Goal: Task Accomplishment & Management: Use online tool/utility

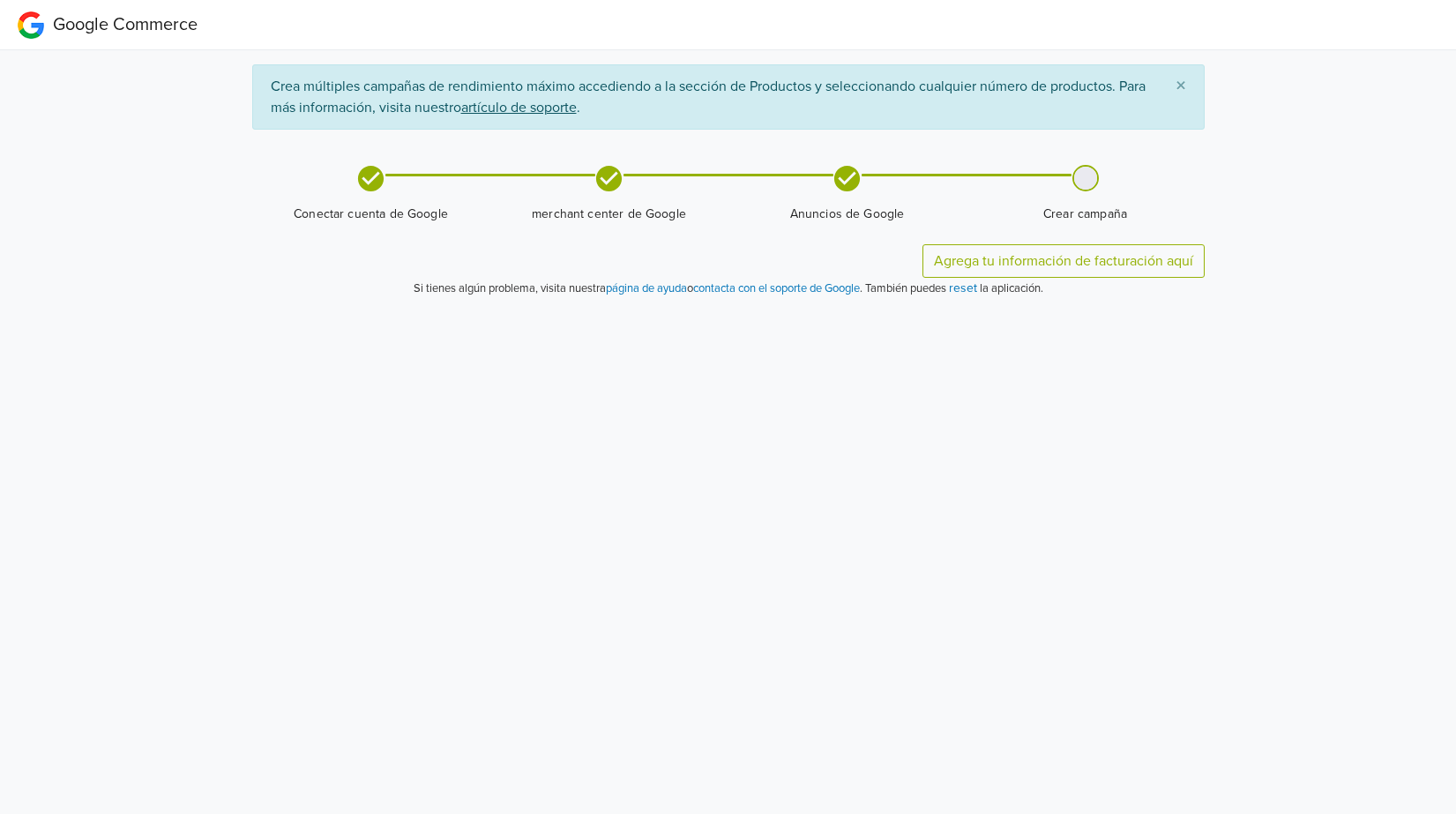
drag, startPoint x: 1088, startPoint y: 179, endPoint x: 1087, endPoint y: 192, distance: 13.0
click at [1087, 180] on div at bounding box center [1086, 178] width 23 height 23
click at [1087, 216] on span "Crear campaña" at bounding box center [1086, 214] width 224 height 18
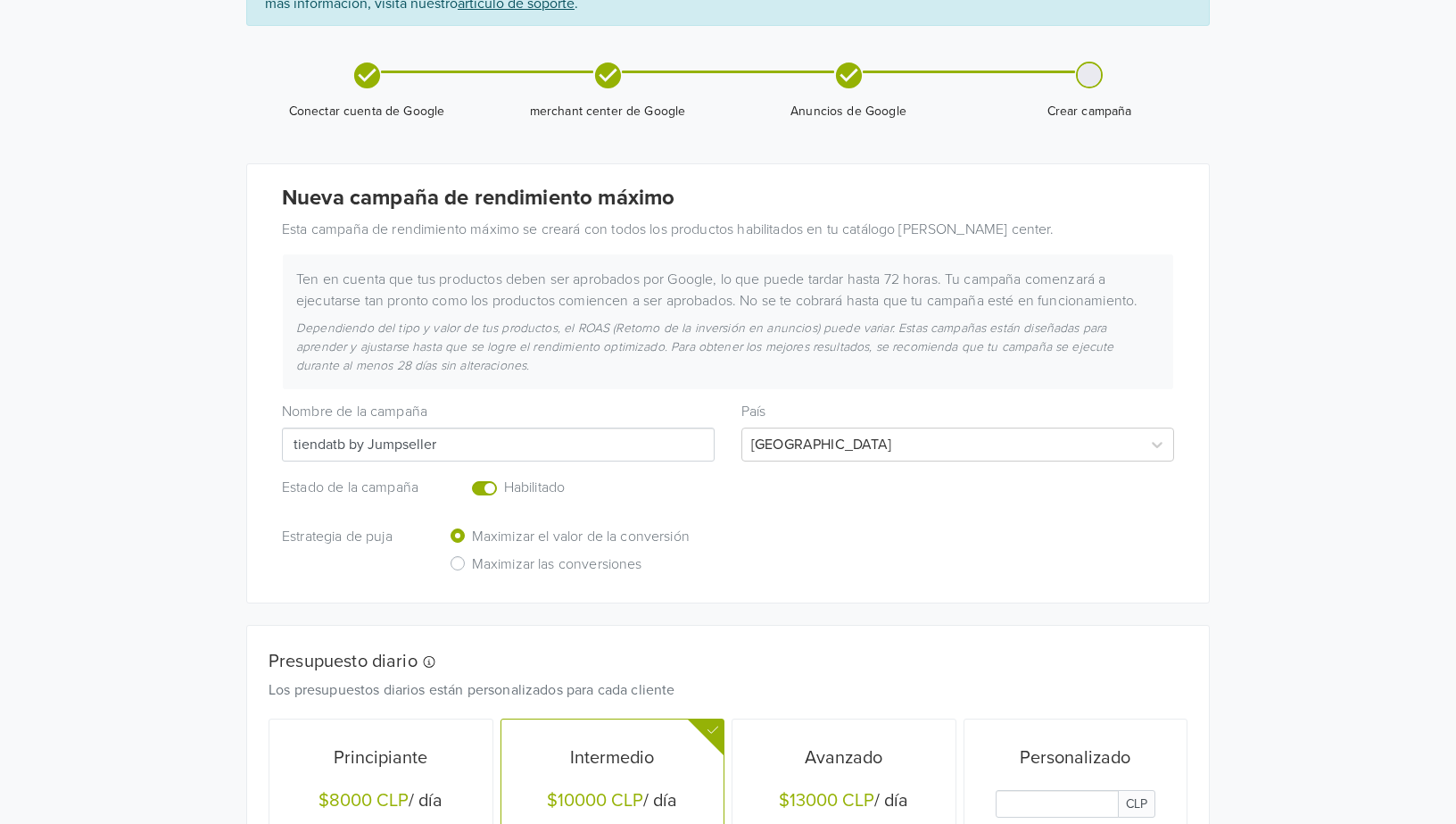
scroll to position [112, 0]
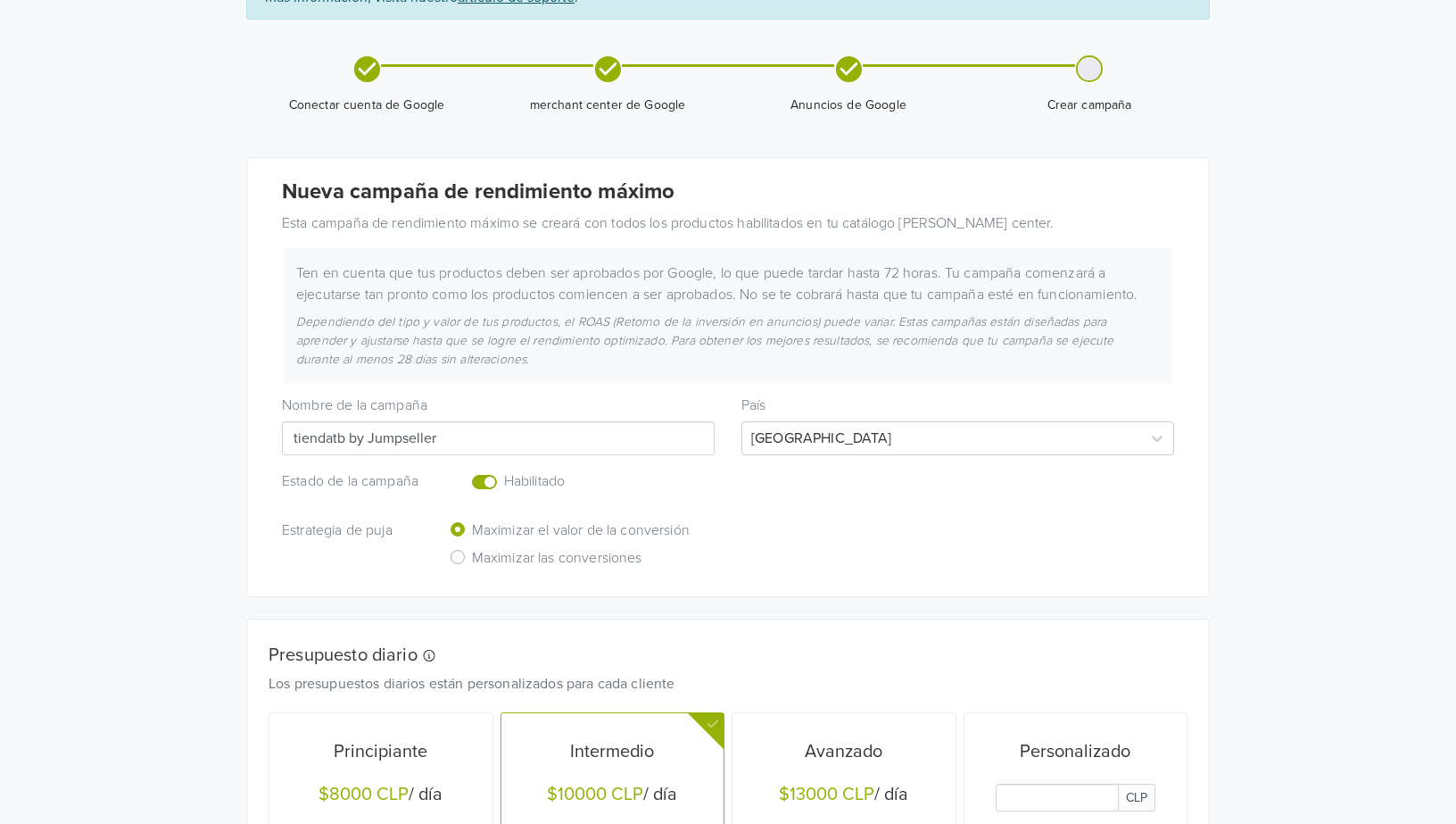
click at [1093, 69] on div at bounding box center [1090, 69] width 24 height 24
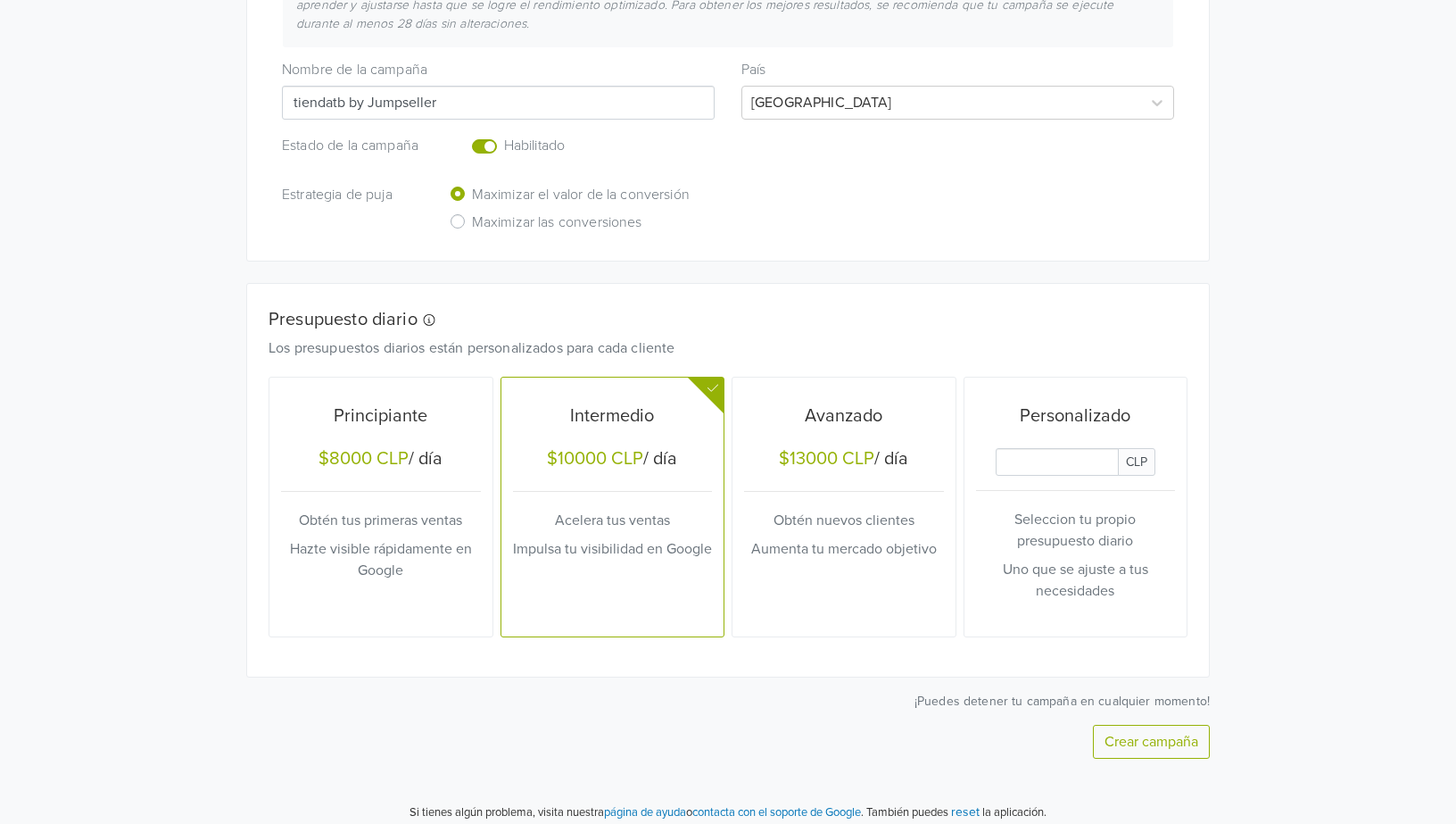
scroll to position [460, 0]
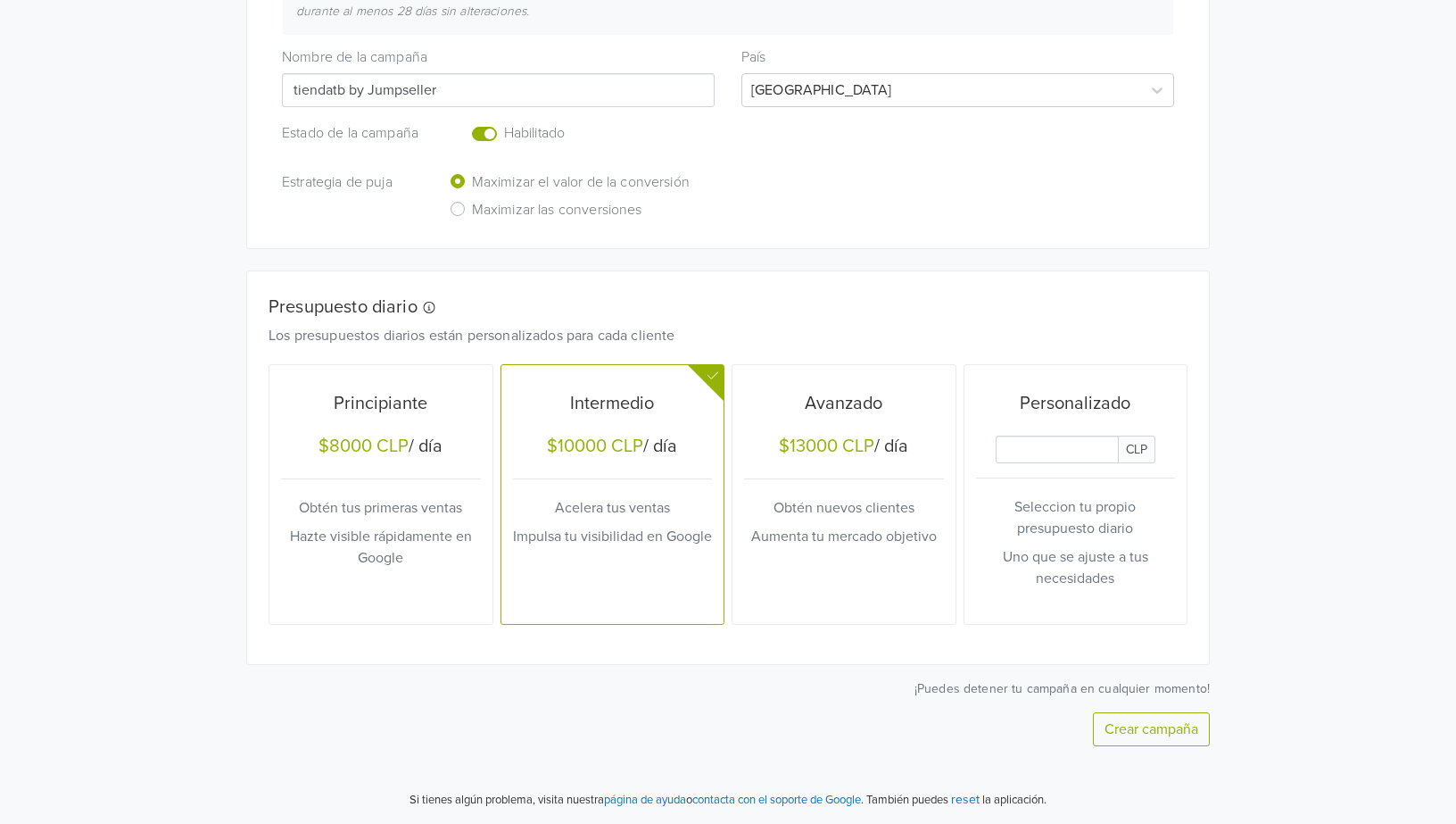
click at [621, 448] on div "$10000 CLP" at bounding box center [595, 446] width 96 height 22
click at [1138, 733] on button "Crear campaña" at bounding box center [1151, 729] width 117 height 34
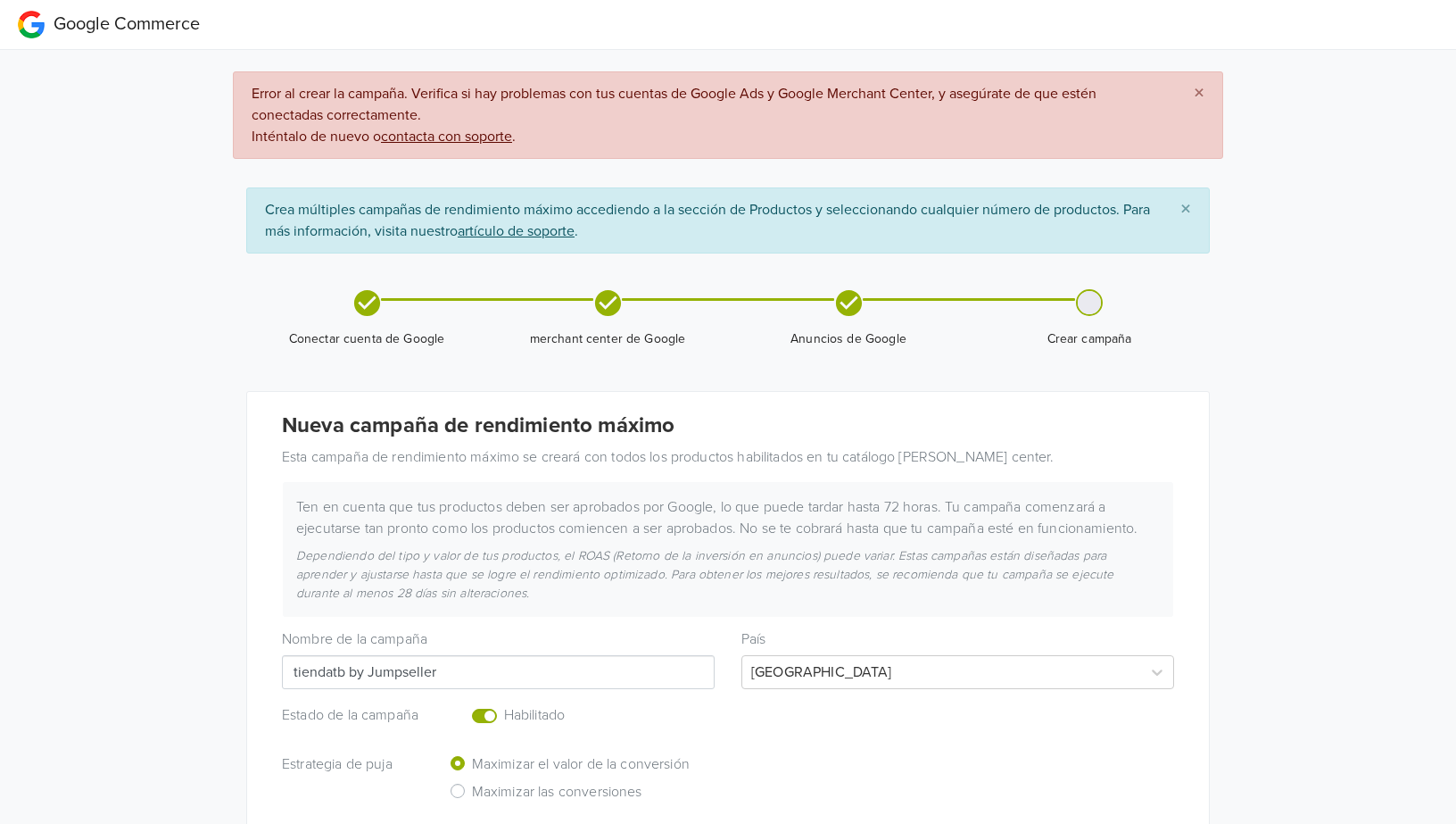
scroll to position [0, 0]
click at [1087, 312] on div at bounding box center [1090, 304] width 24 height 24
click at [1089, 306] on div at bounding box center [1090, 304] width 24 height 24
click at [619, 113] on div "× Error al crear la campaña. Verifica si hay problemas con tus cuentas de Googl…" at bounding box center [728, 116] width 991 height 87
click at [479, 81] on div "× Error al crear la campaña. Verifica si hay problemas con tus cuentas de Googl…" at bounding box center [728, 116] width 991 height 87
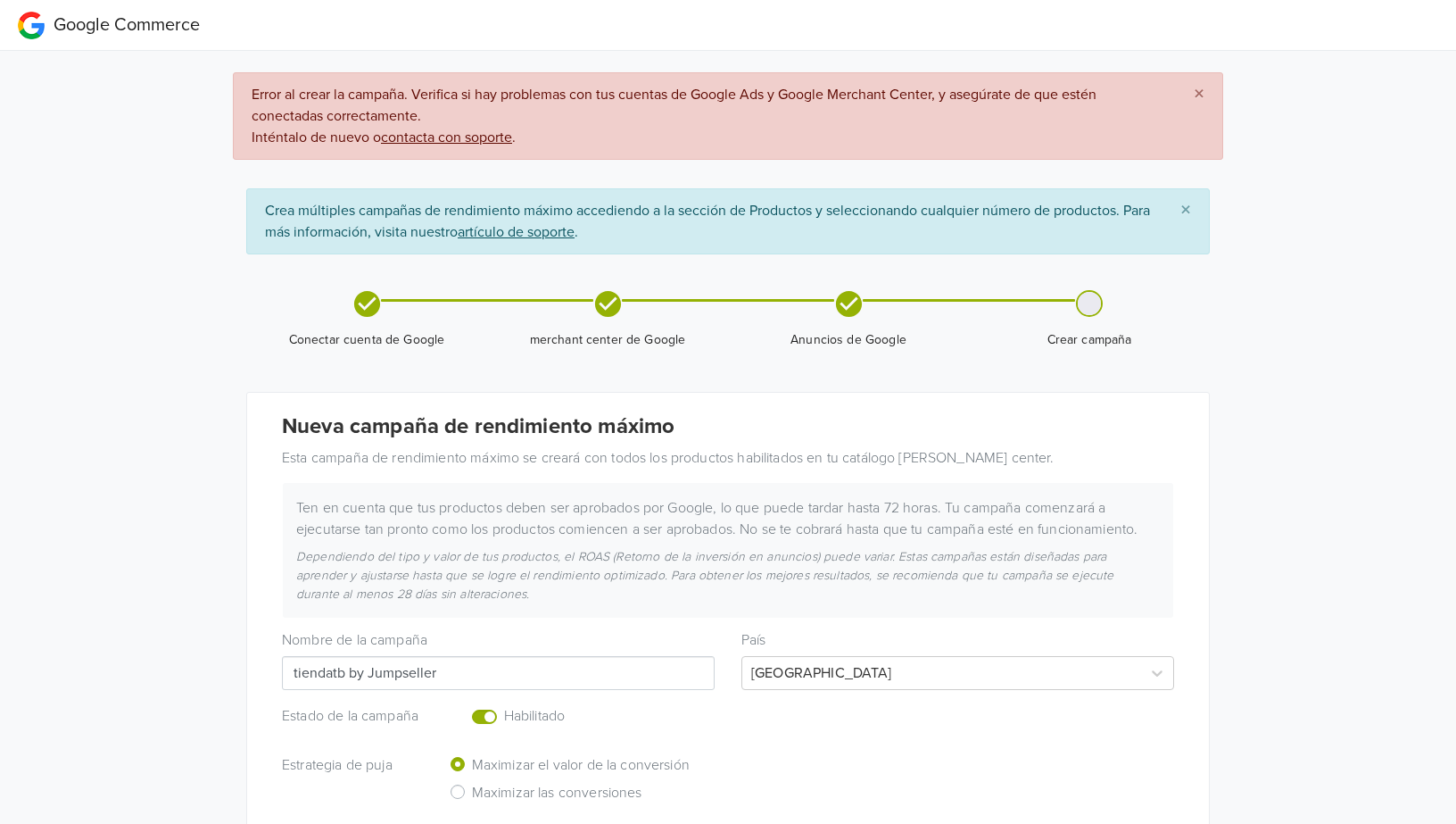
click at [485, 76] on div "× Error al crear la campaña. Verifica si hay problemas con tus cuentas de Googl…" at bounding box center [728, 116] width 991 height 87
click at [440, 136] on u "contacta con soporte" at bounding box center [446, 138] width 132 height 18
click at [1094, 304] on div at bounding box center [1090, 304] width 24 height 24
click at [1031, 92] on span "Error al crear la campaña. Verifica si hay problemas con tus cuentas de Google …" at bounding box center [708, 116] width 914 height 63
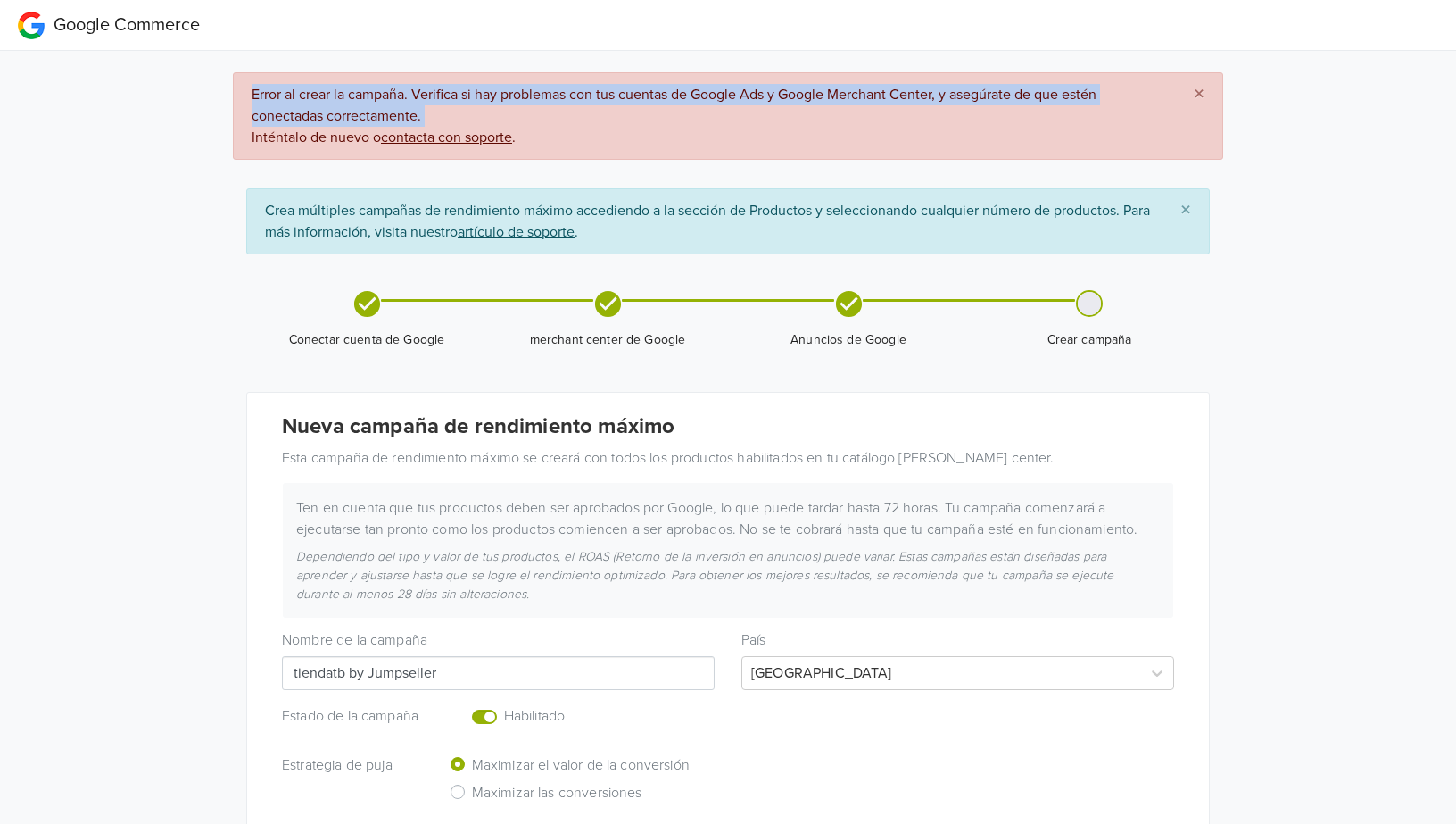
click at [1031, 92] on span "Error al crear la campaña. Verifica si hay problemas con tus cuentas de Google …" at bounding box center [708, 116] width 914 height 63
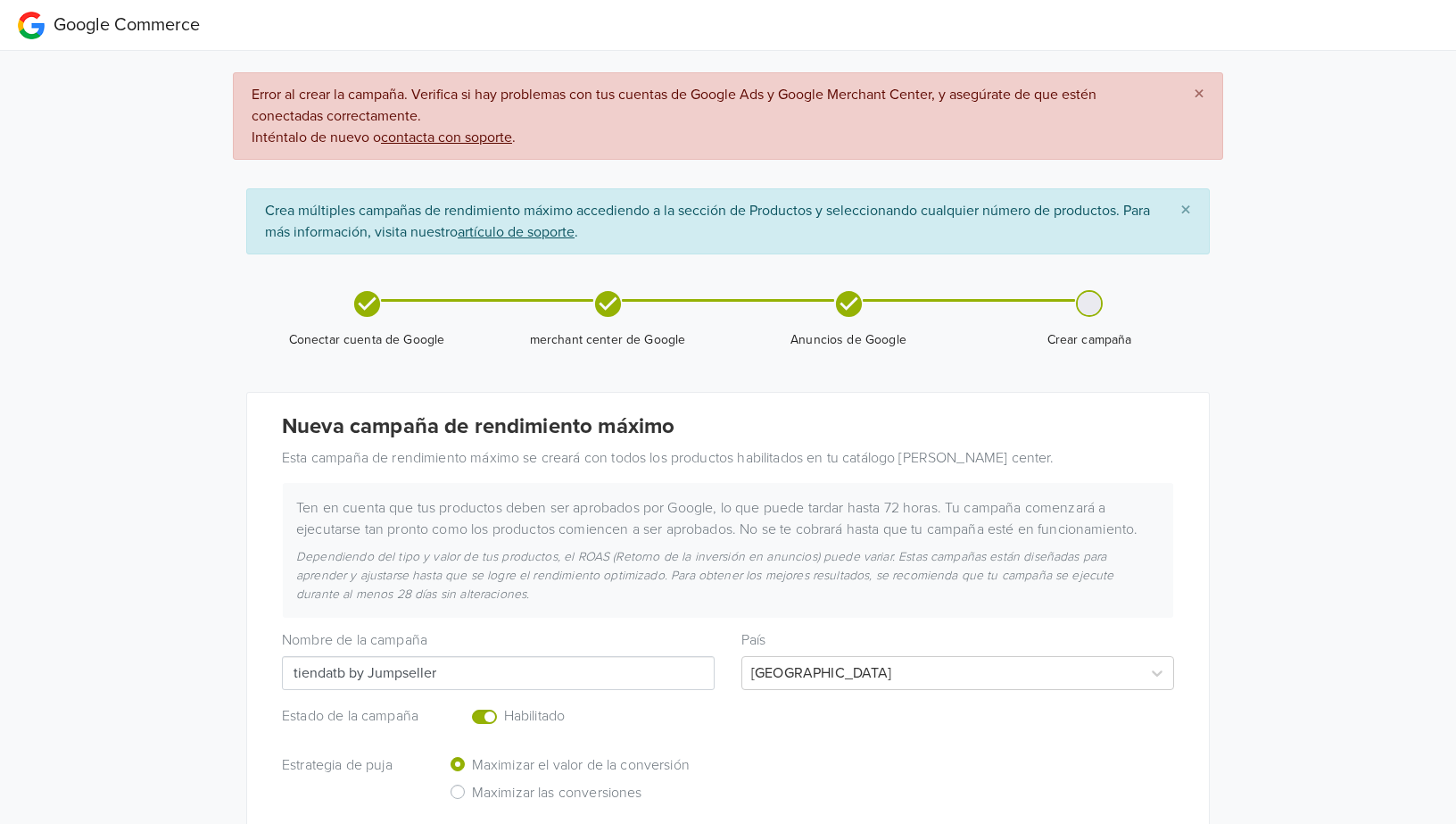
click at [1067, 306] on span "Crear campaña" at bounding box center [1090, 319] width 227 height 59
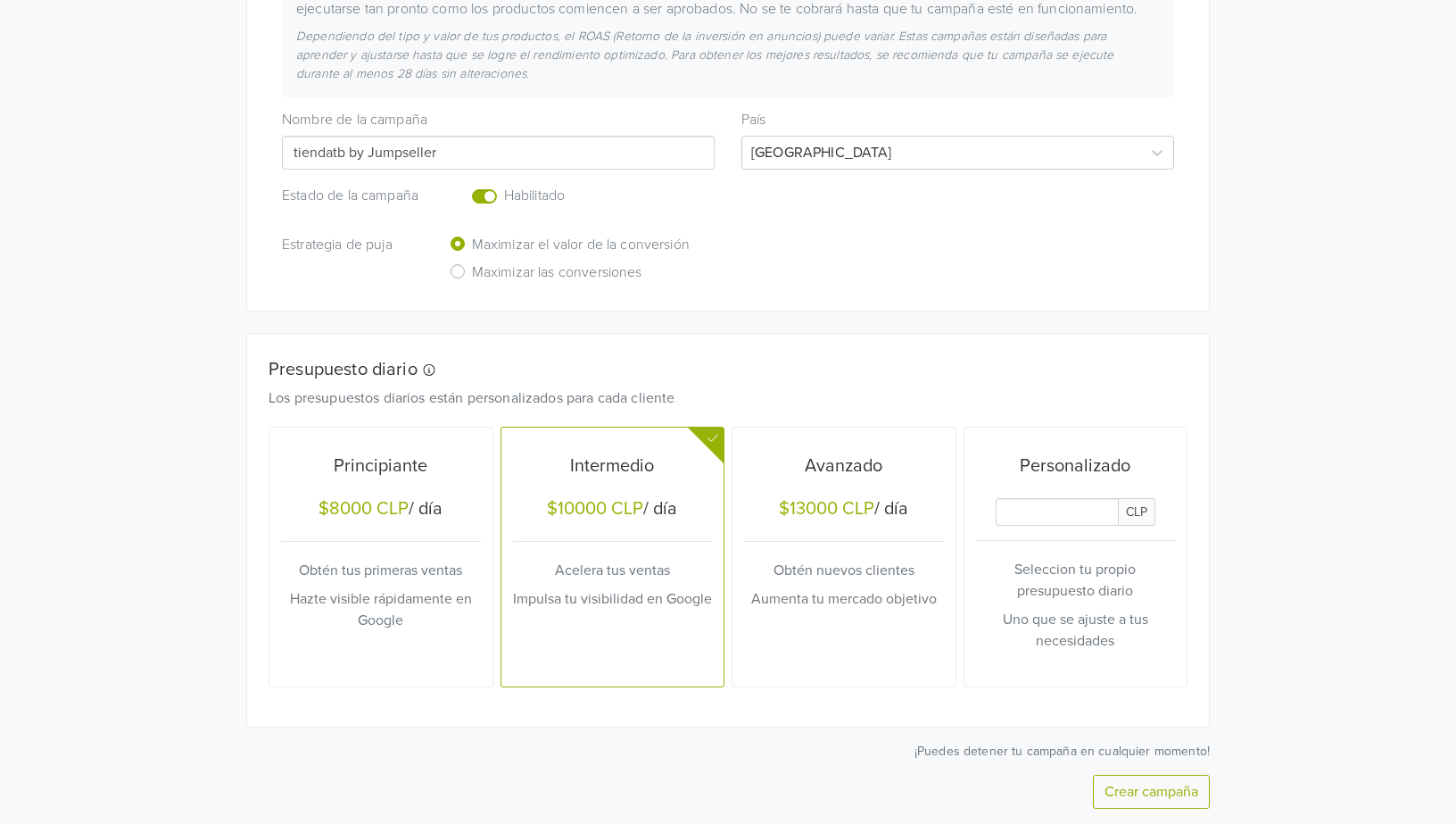
scroll to position [583, 0]
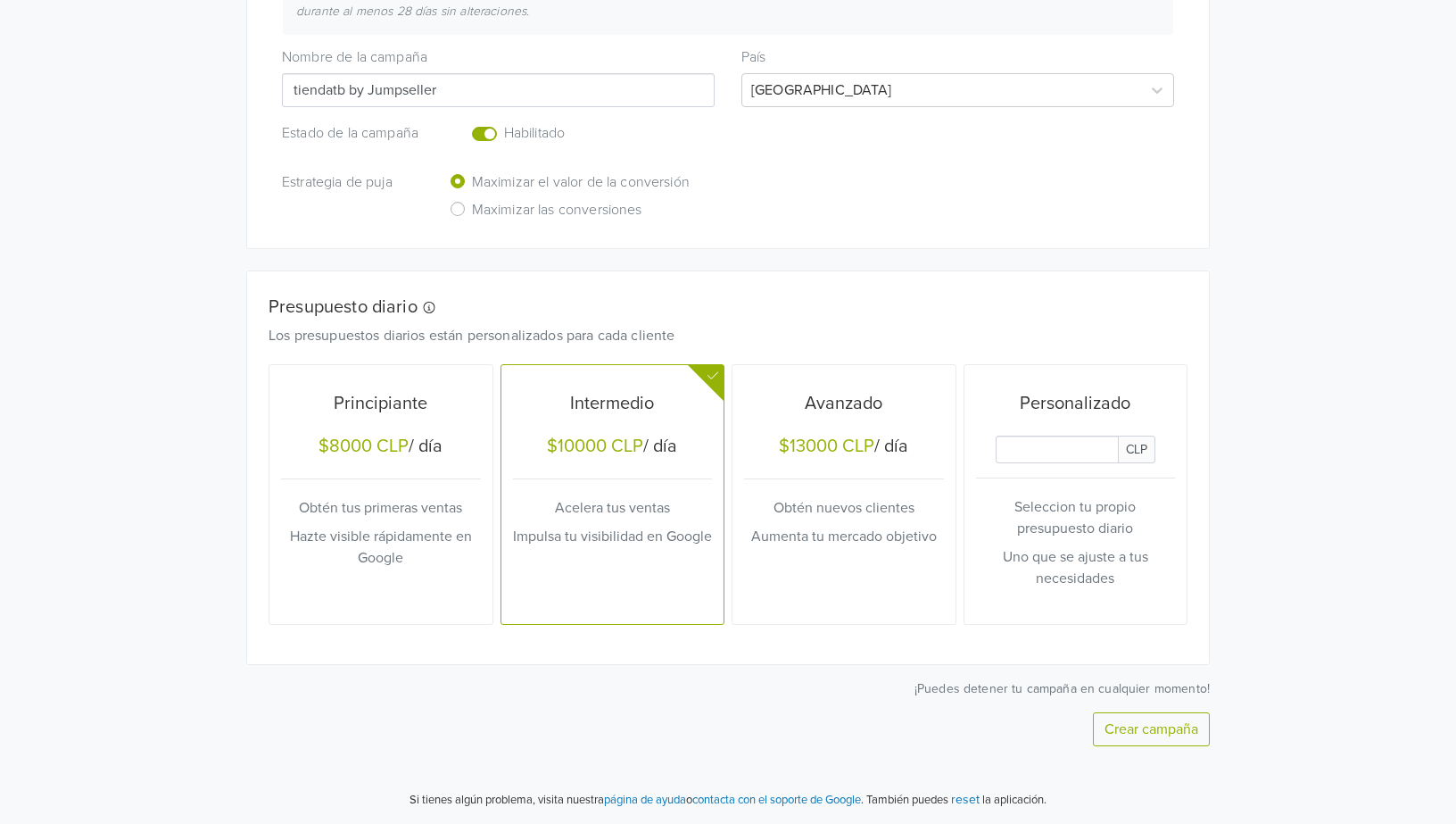
click at [826, 799] on link "contacta con el soporte de Google" at bounding box center [777, 799] width 169 height 15
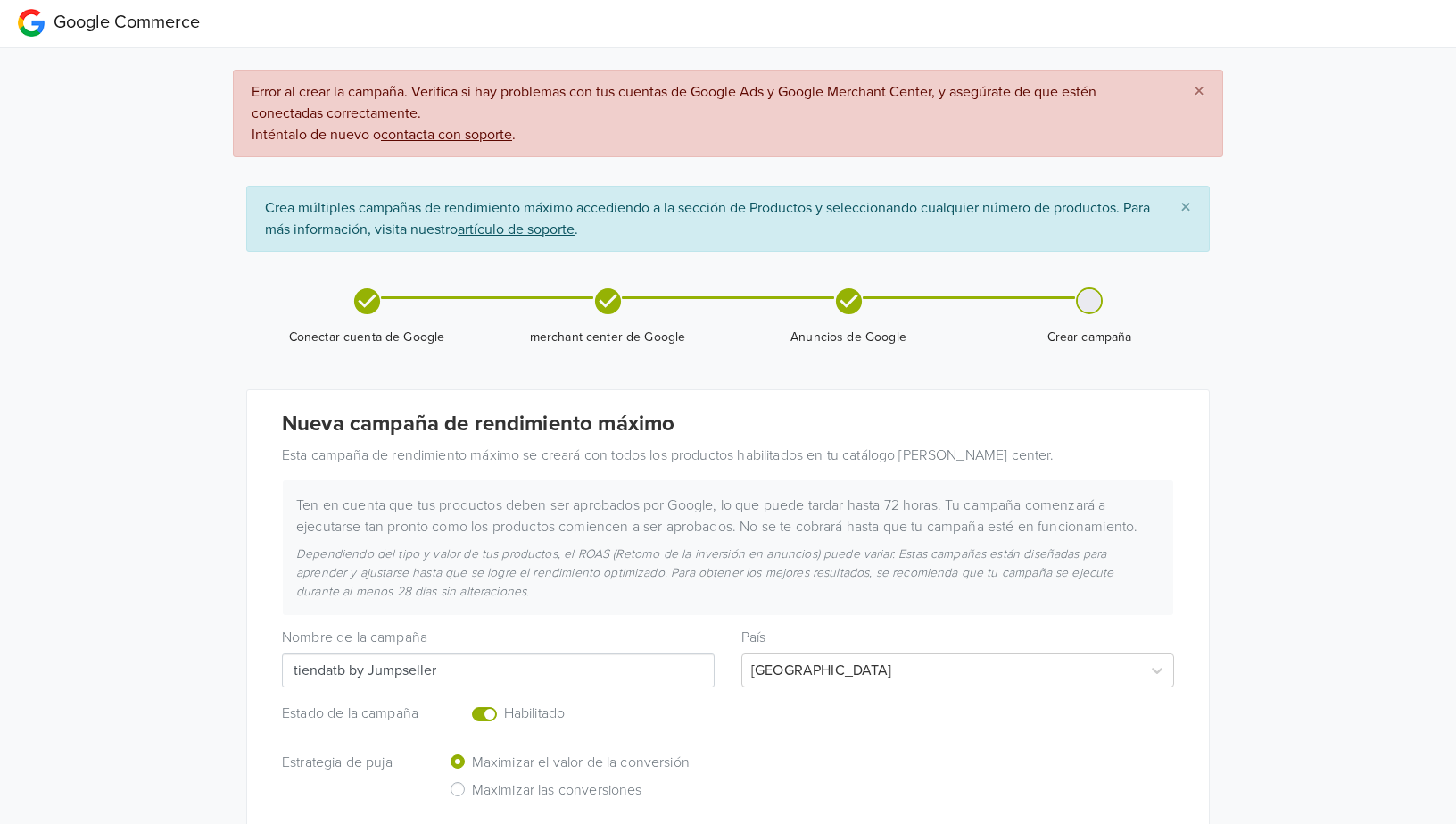
scroll to position [0, 0]
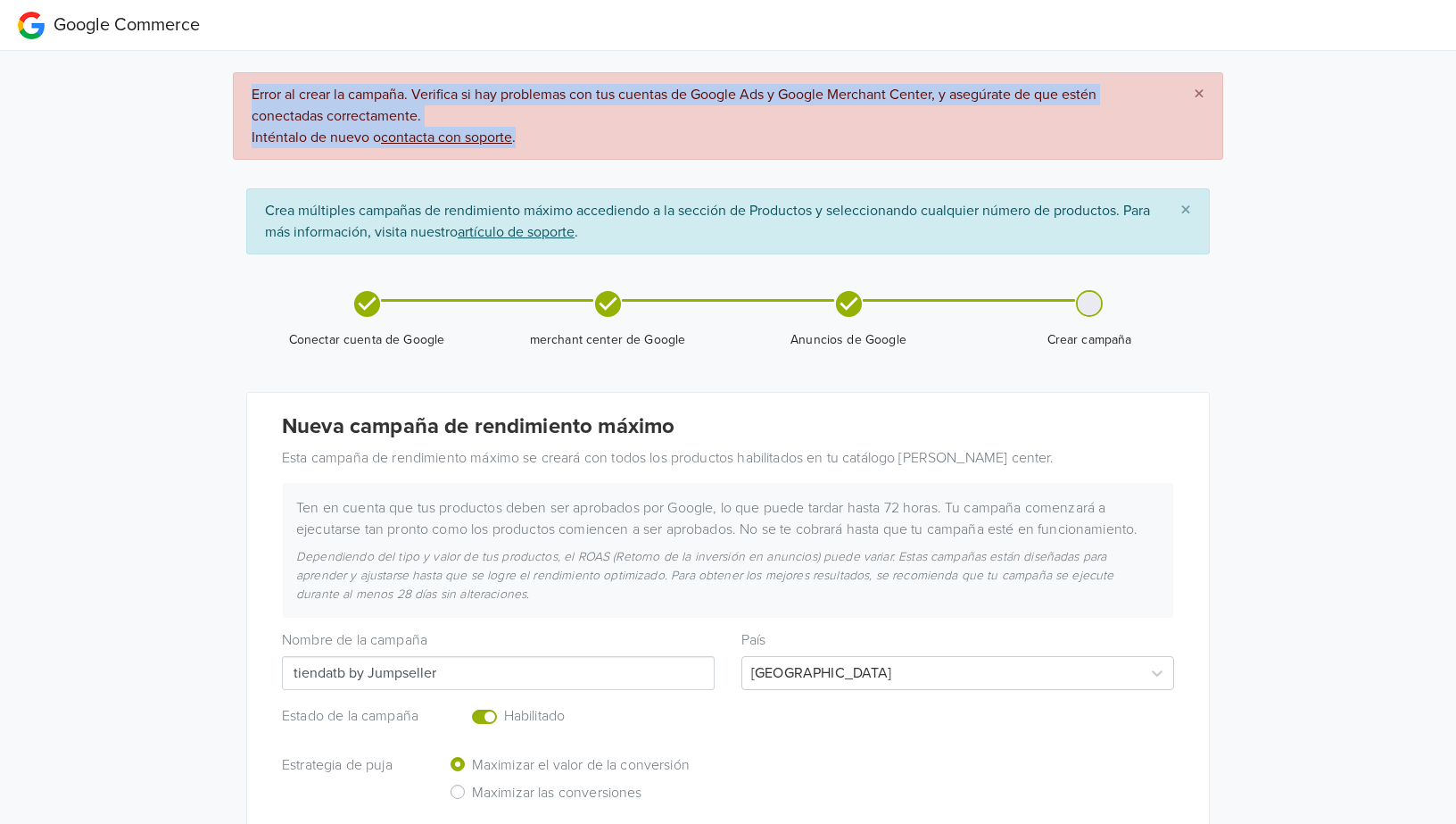
drag, startPoint x: 249, startPoint y: 87, endPoint x: 621, endPoint y: 142, distance: 376.0
click at [621, 142] on div "× Error al crear la campaña. Verifica si hay problemas con tus cuentas de Googl…" at bounding box center [728, 116] width 991 height 87
copy span "Error al crear la campaña. Verifica si hay problemas con tus cuentas de Google …"
